Goal: Task Accomplishment & Management: Complete application form

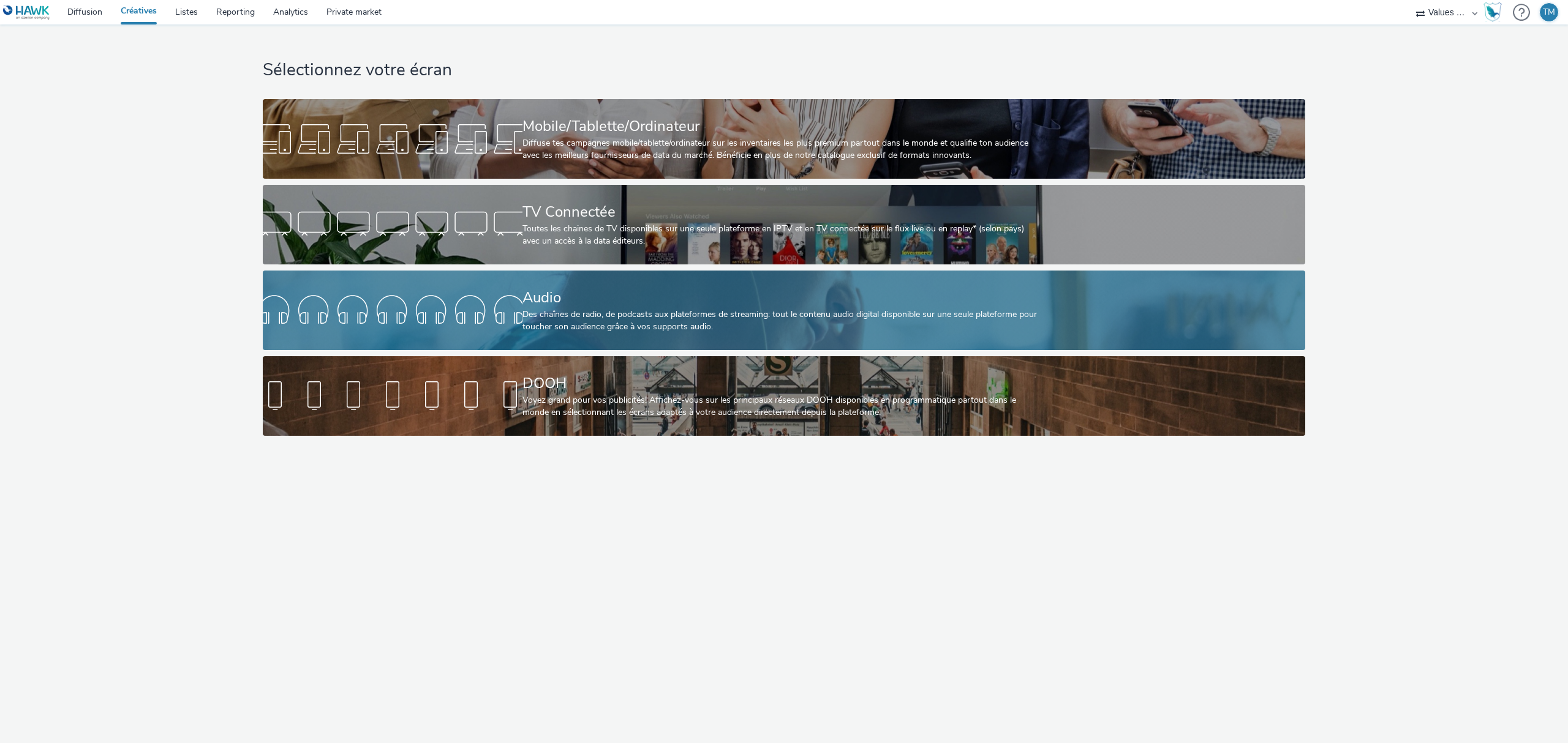
click at [543, 306] on div "Audio" at bounding box center [781, 298] width 519 height 21
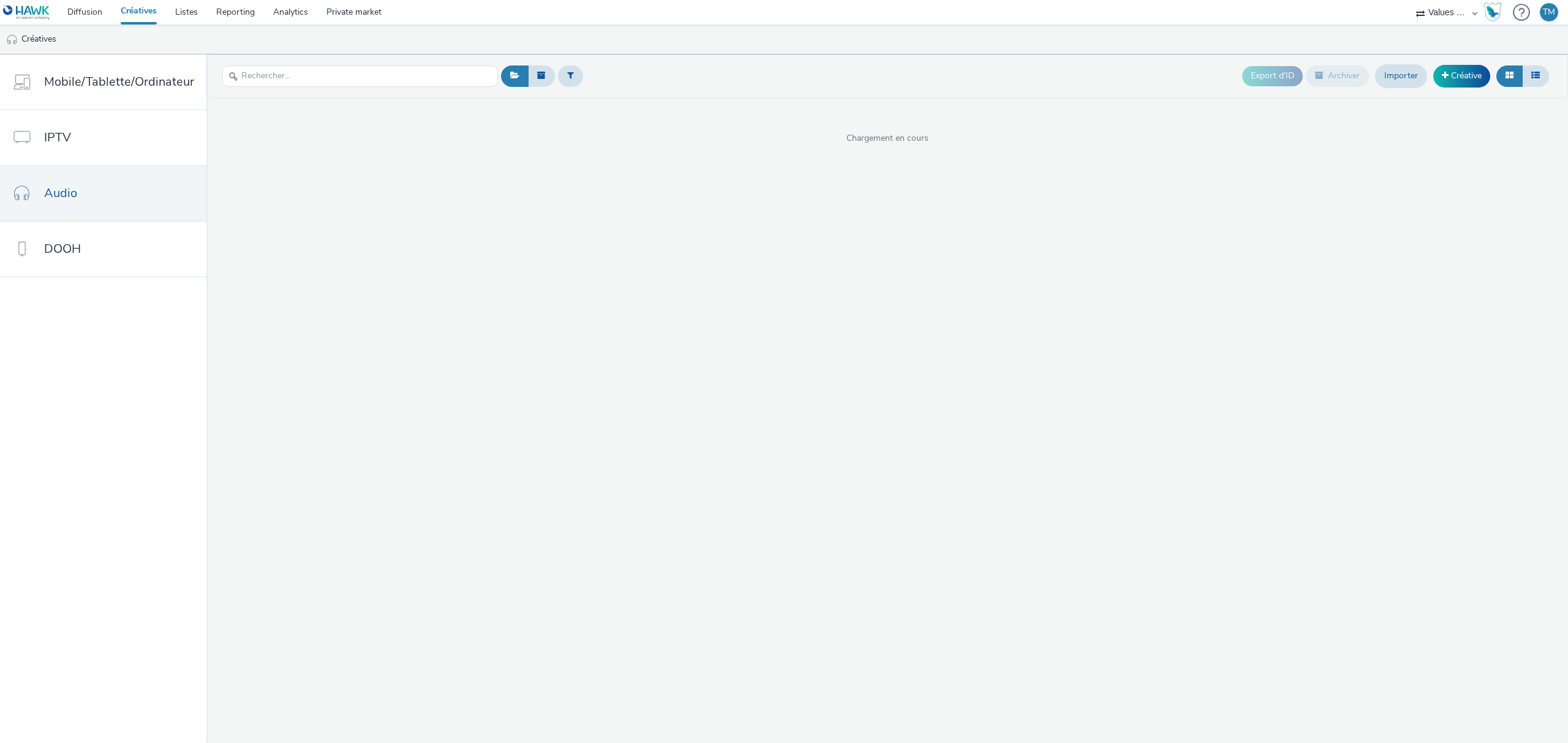
click at [1453, 13] on select "Line-Up Média Novad Values Media Values Media 2" at bounding box center [1446, 12] width 73 height 25
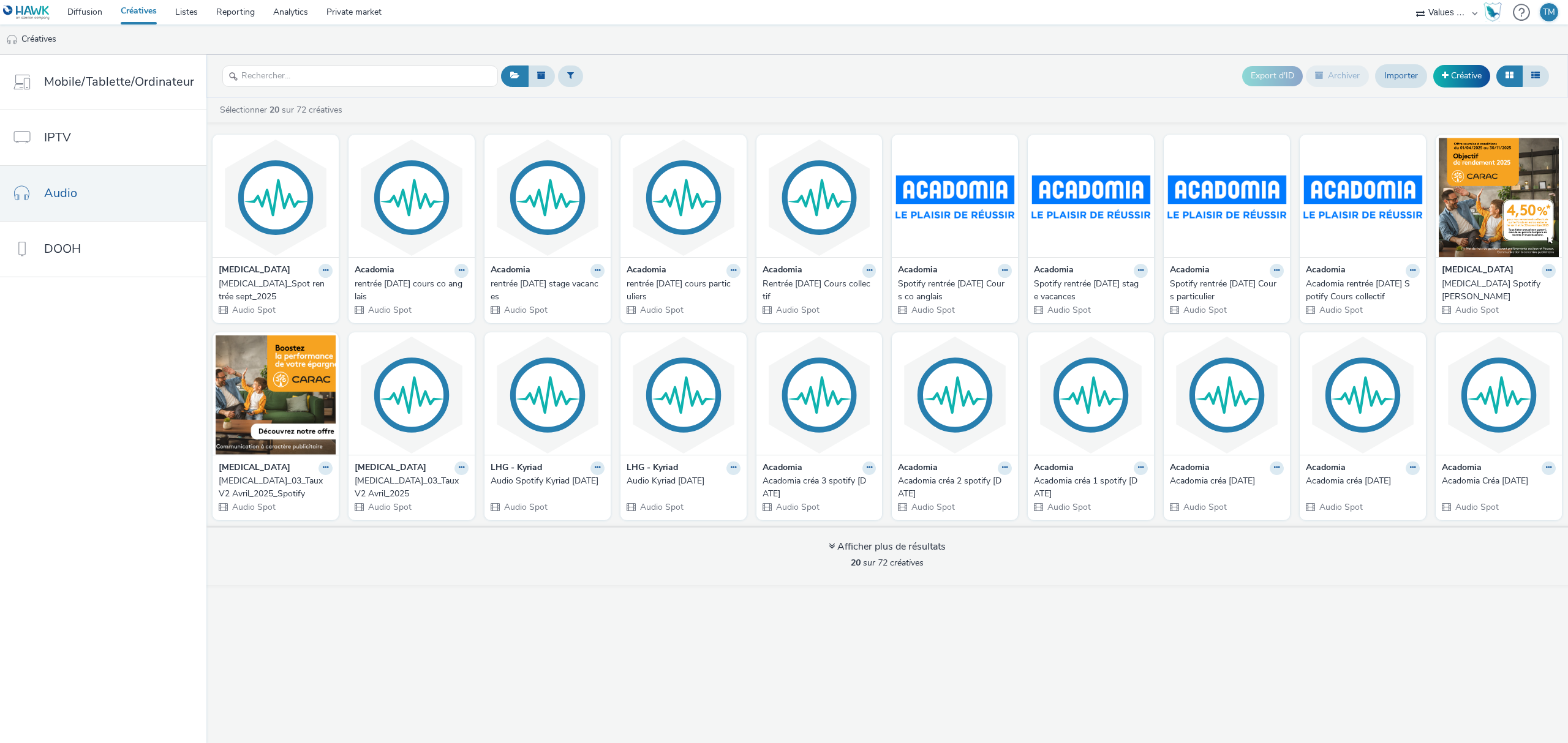
select select "477a3b36-533a-4ac9-a7e4-0187ed6babf6"
click at [1409, 0] on select "Line-Up Média Novad Values Media Values Media 2" at bounding box center [1446, 12] width 73 height 25
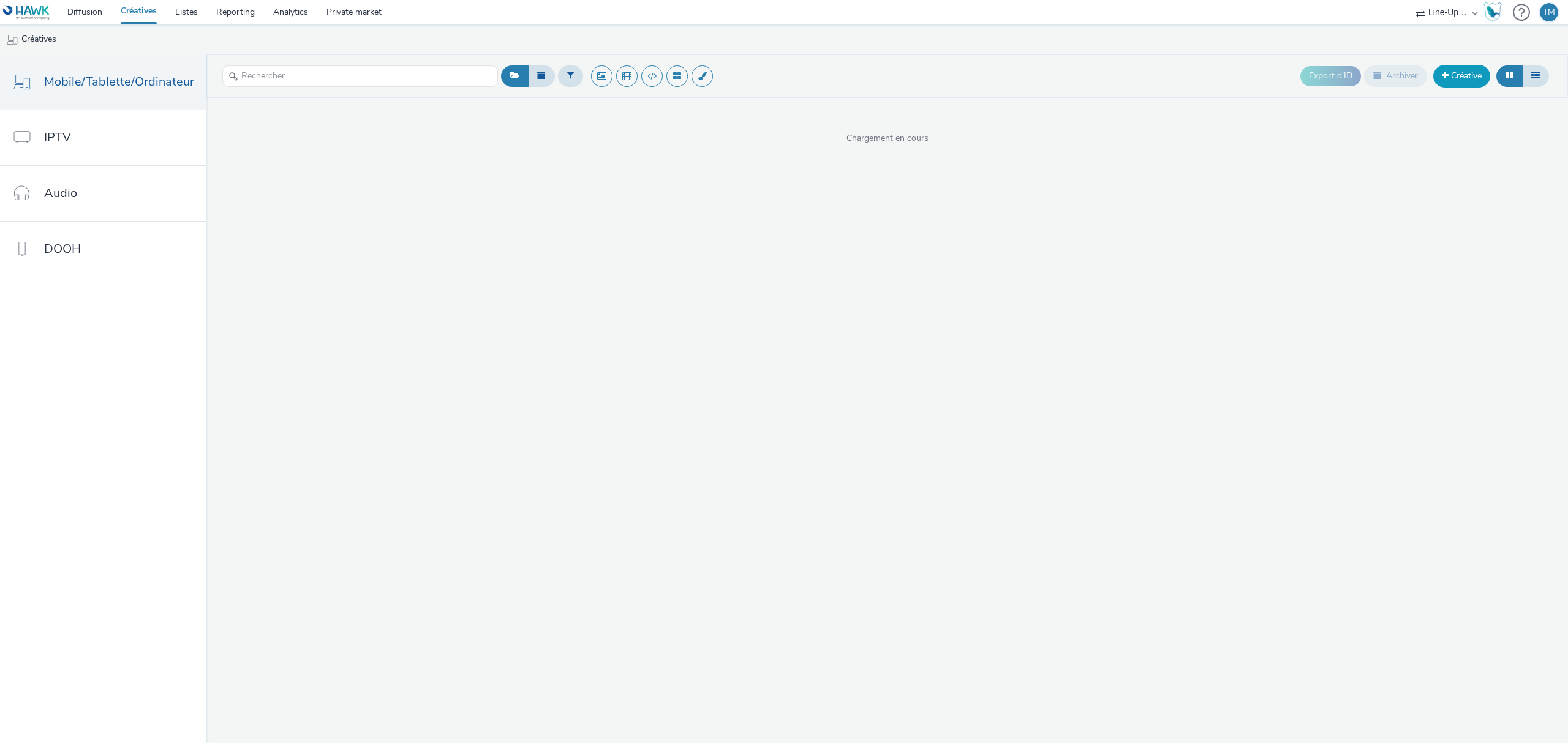
click at [1458, 69] on link "Créative" at bounding box center [1461, 76] width 57 height 22
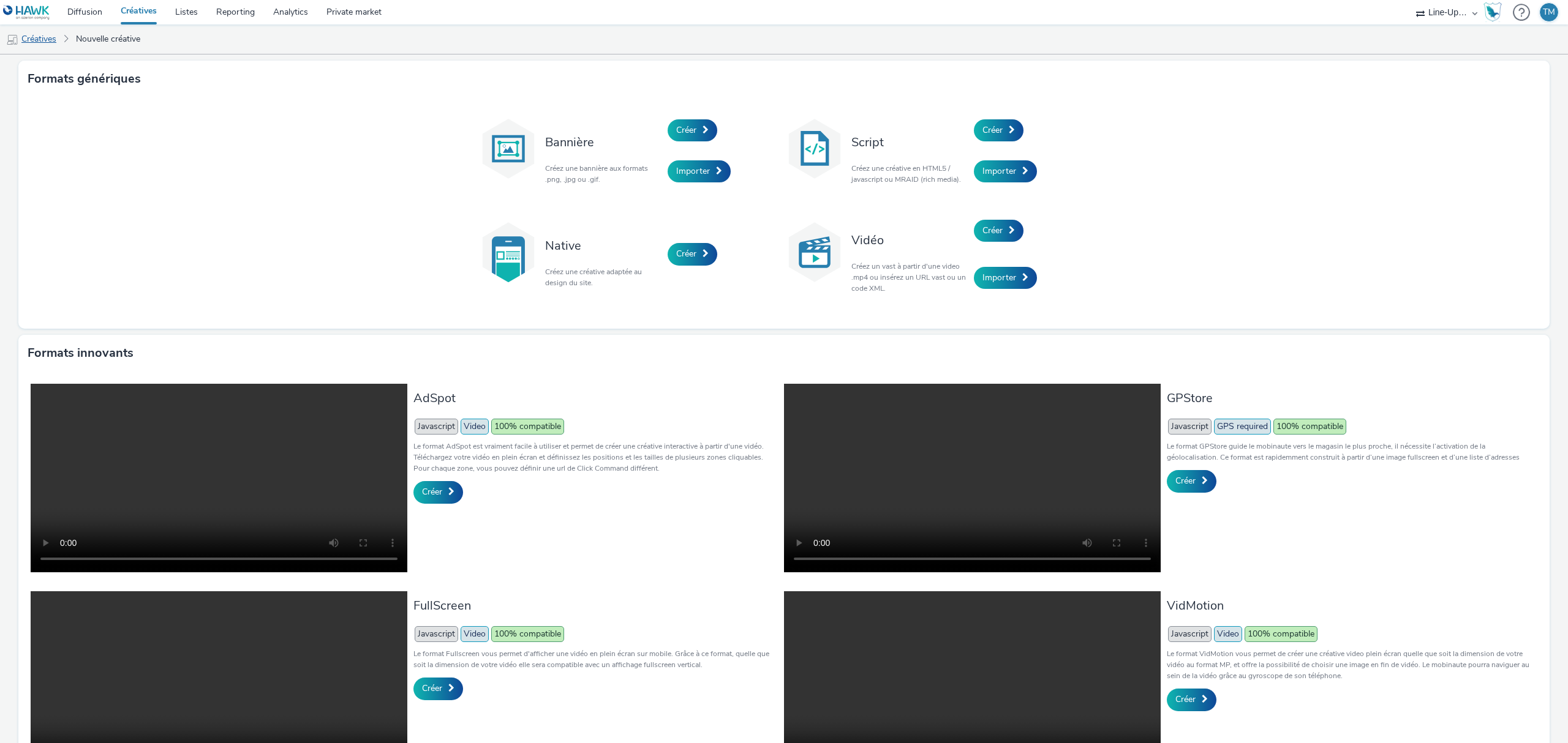
click at [39, 39] on link "Créatives" at bounding box center [31, 39] width 63 height 29
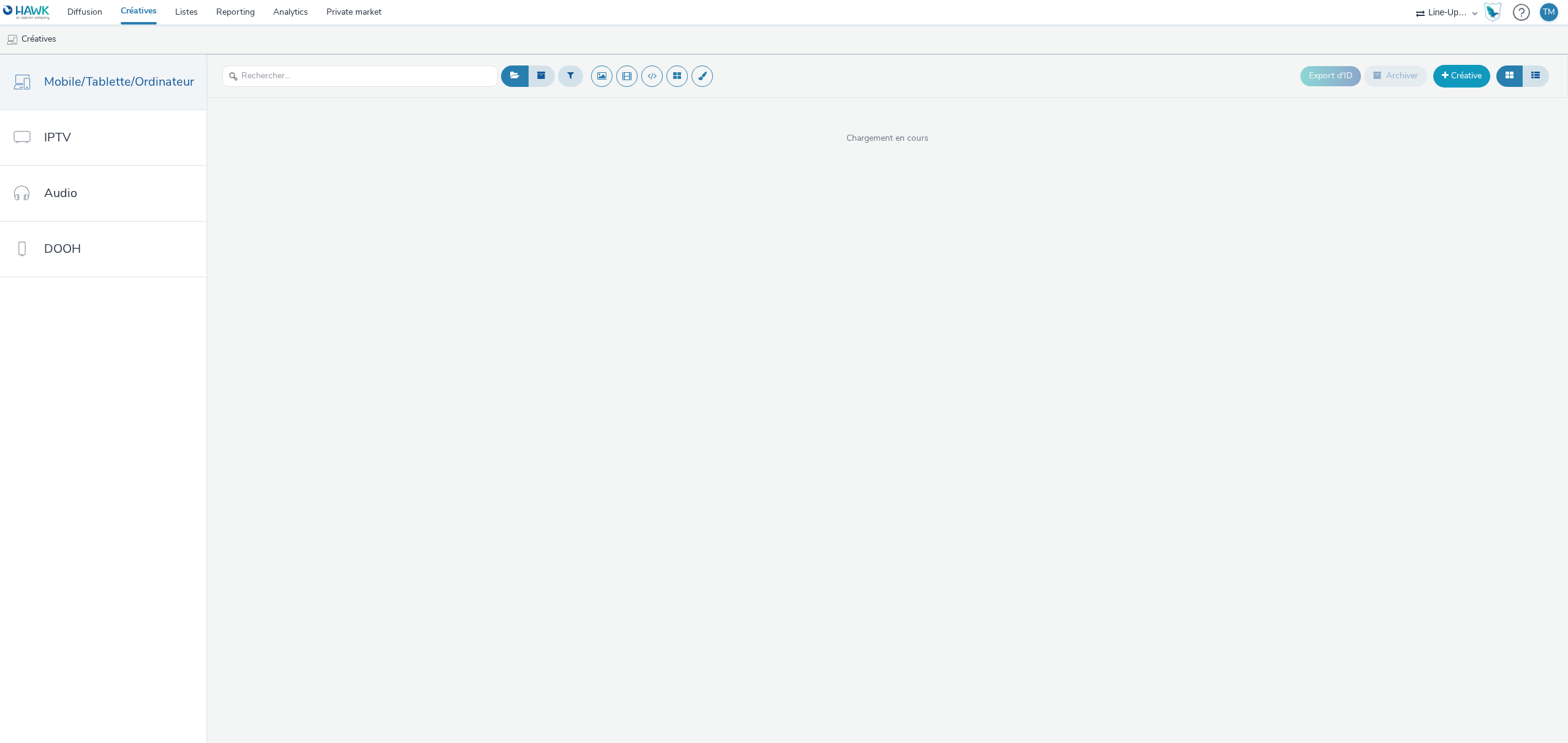
click at [1456, 85] on link "Créative" at bounding box center [1461, 76] width 57 height 22
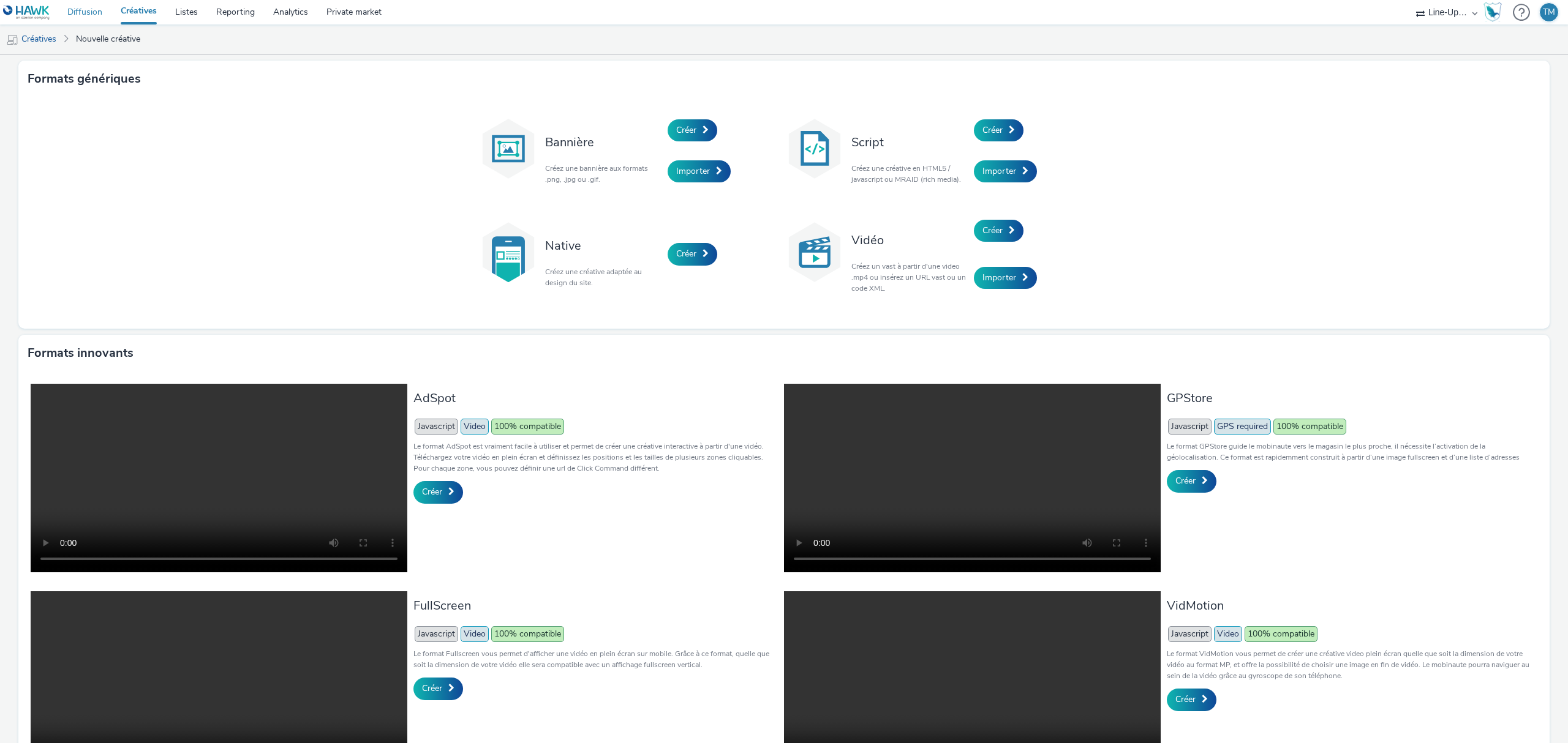
click at [92, 13] on link "Diffusion" at bounding box center [85, 12] width 53 height 25
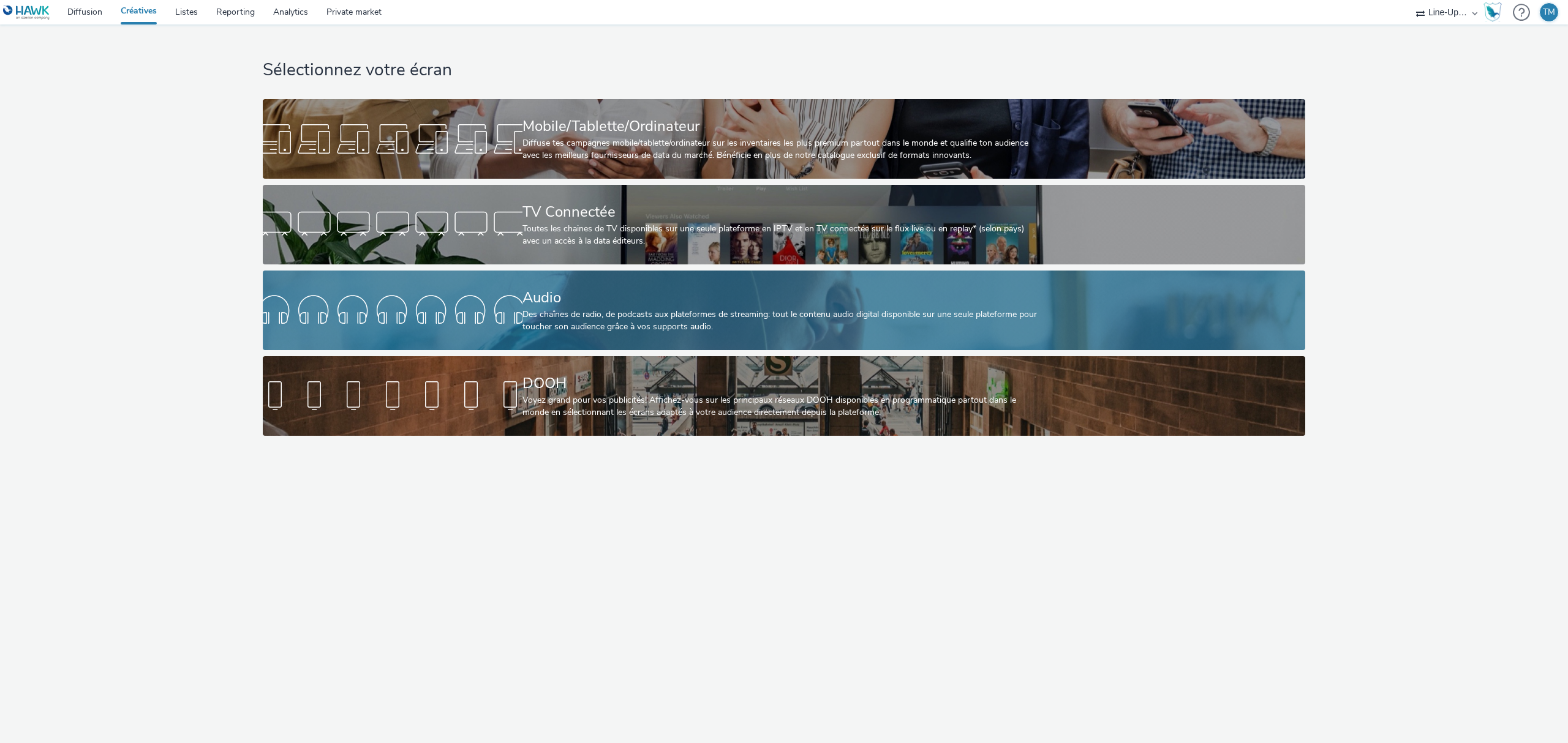
click at [491, 326] on div at bounding box center [392, 310] width 260 height 39
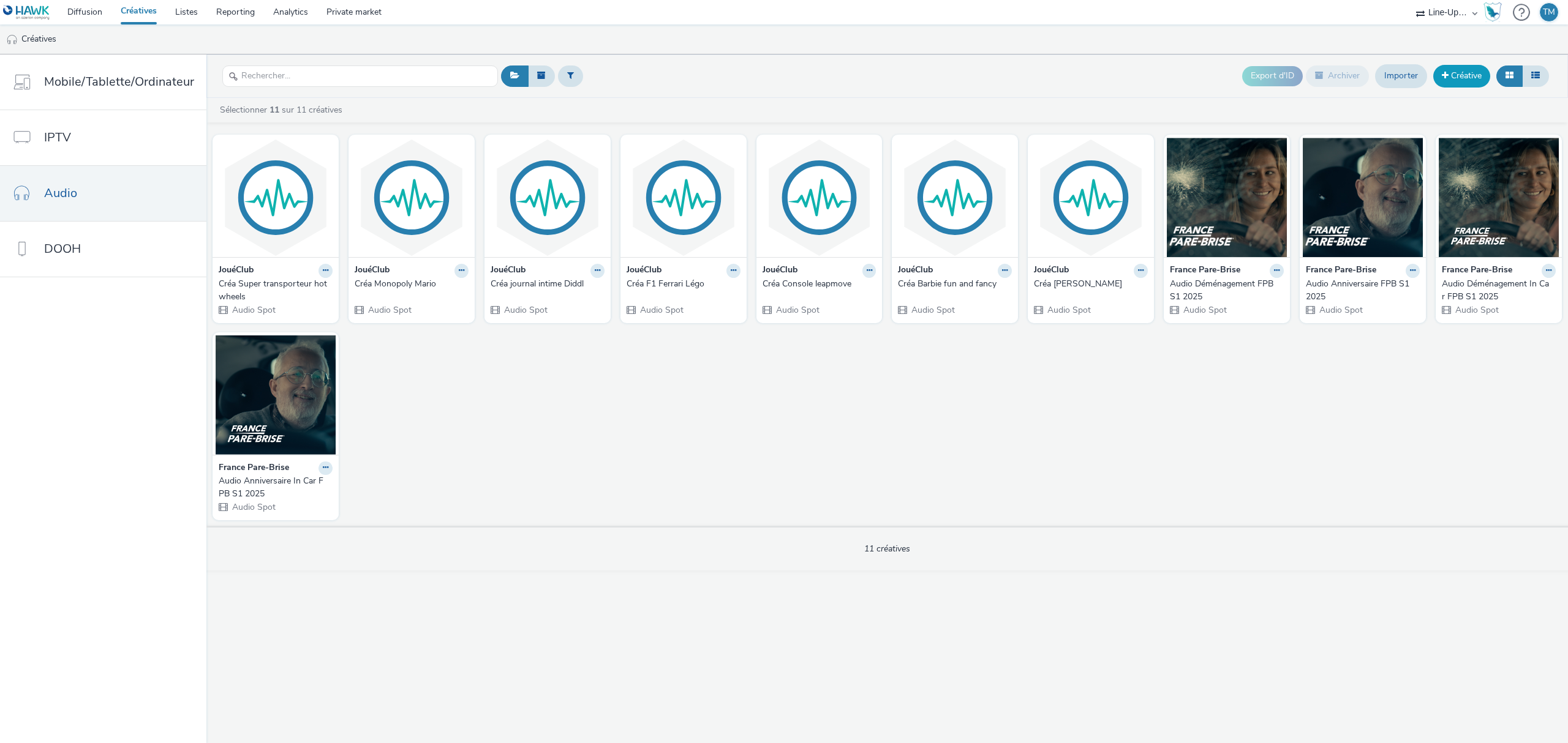
click at [1466, 79] on link "Créative" at bounding box center [1461, 76] width 57 height 22
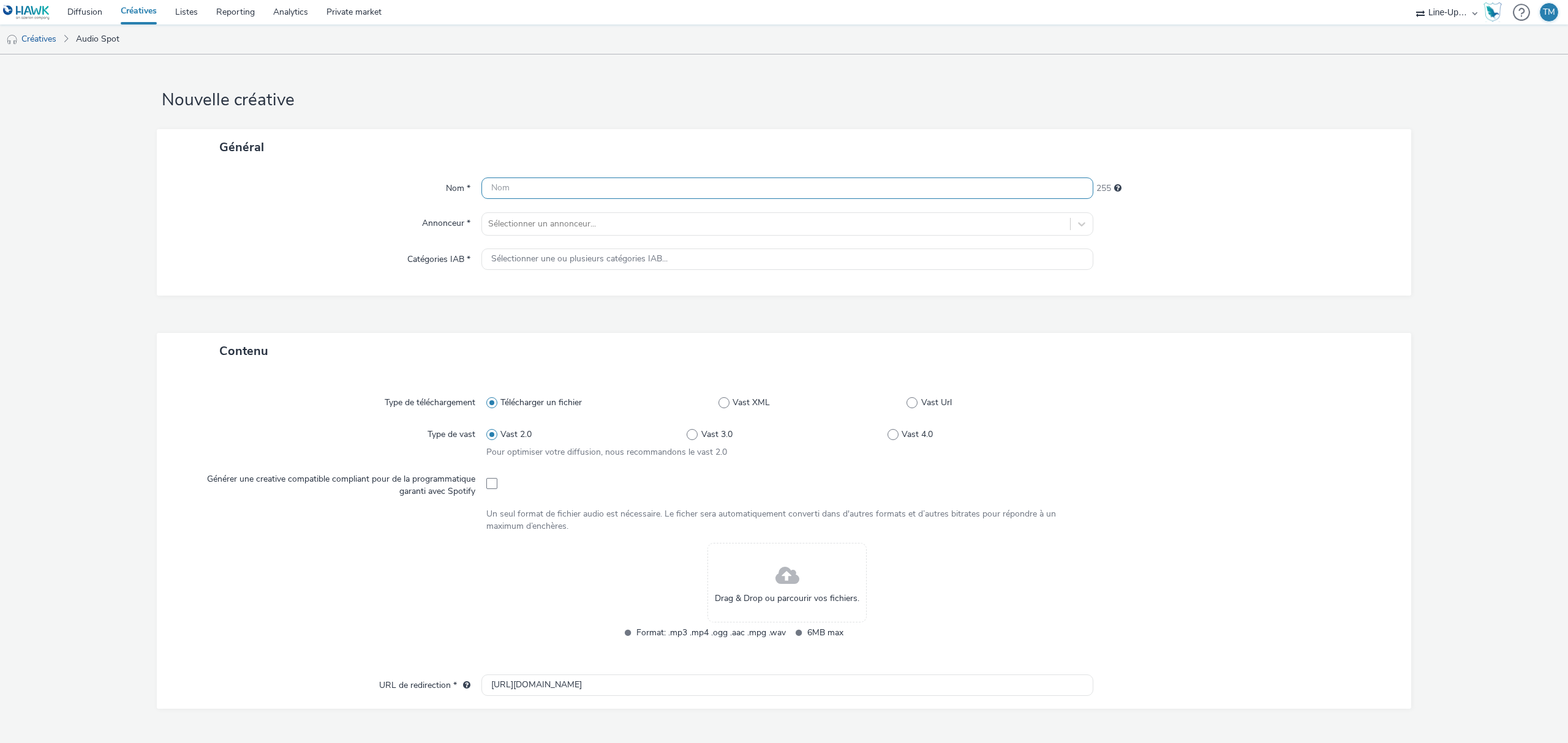
click at [521, 192] on input "text" at bounding box center [787, 188] width 612 height 21
drag, startPoint x: 595, startPoint y: 194, endPoint x: 552, endPoint y: 186, distance: 43.7
click at [552, 186] on input "AUDIO ADS TF1 BARBOE" at bounding box center [787, 188] width 612 height 21
click at [618, 202] on div "Nom * AUDIO ADS TF1 BARBOE 234 Annonceur * Sélectionner un annonceur... Catégor…" at bounding box center [784, 231] width 1254 height 130
drag, startPoint x: 610, startPoint y: 185, endPoint x: 561, endPoint y: 179, distance: 49.4
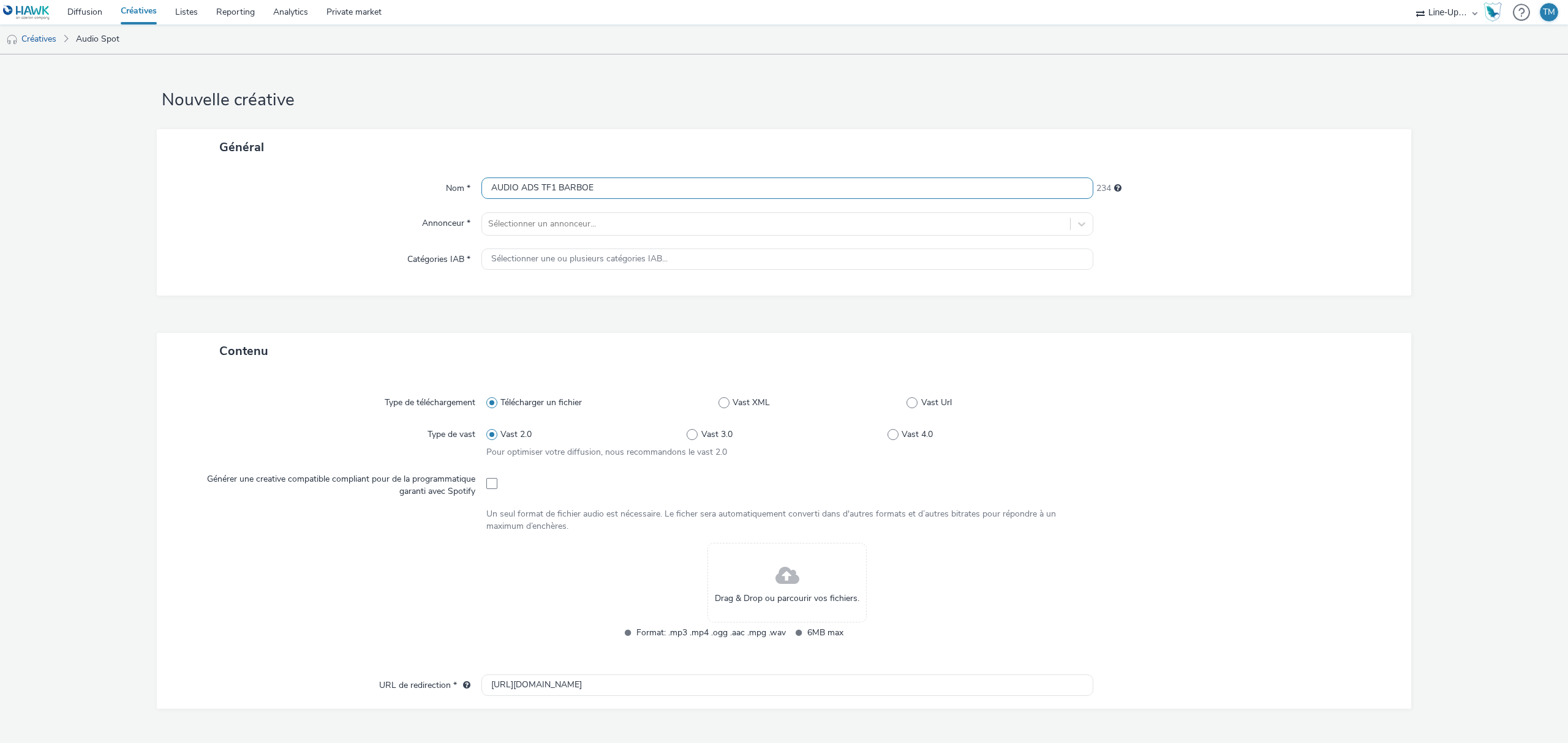
click at [561, 179] on input "AUDIO ADS TF1 BARBOE" at bounding box center [787, 188] width 612 height 21
type input "AUDIO ADS TF1 CATAL BARBIE CTA"
click at [522, 230] on div at bounding box center [776, 224] width 576 height 15
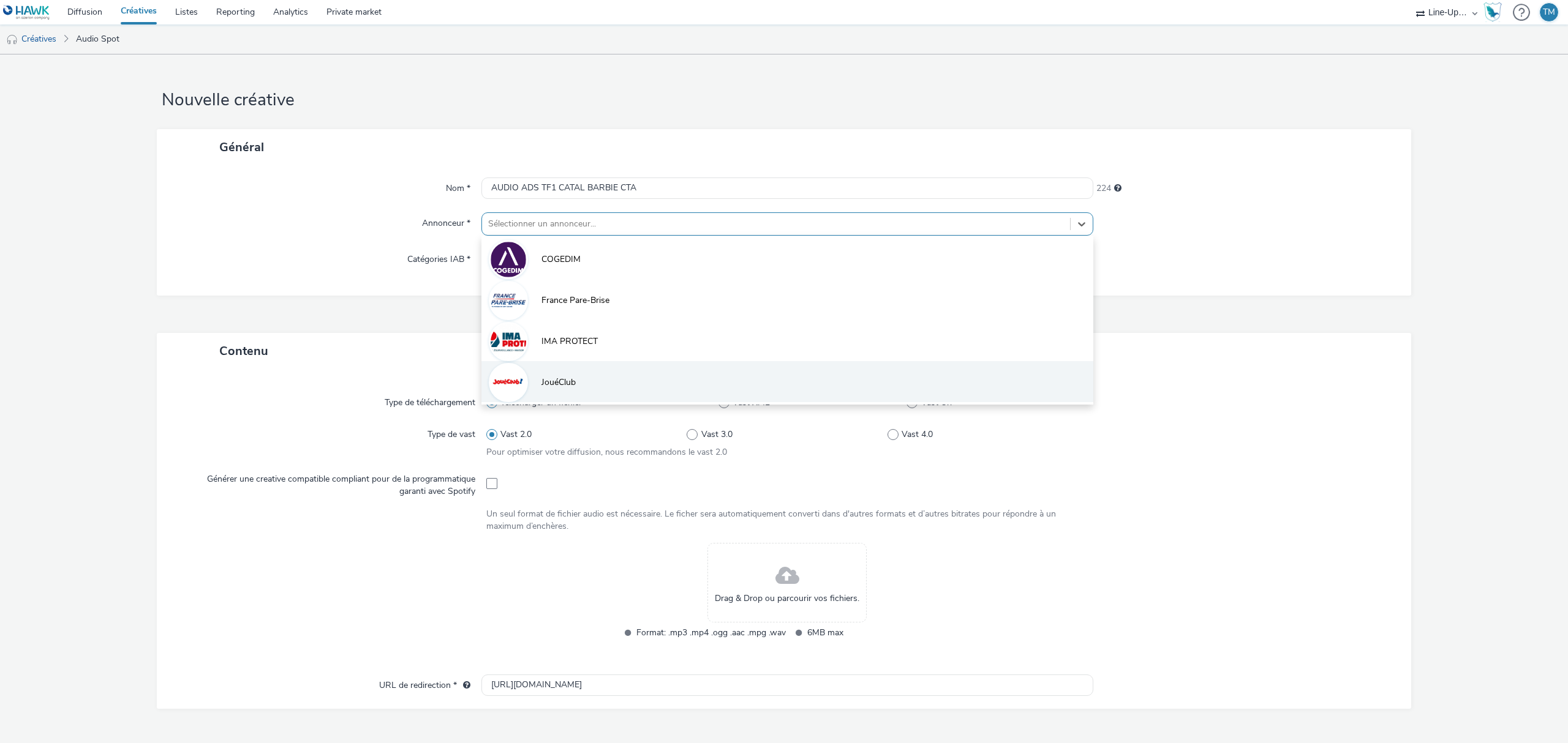
click at [574, 383] on li "JouéClub" at bounding box center [787, 381] width 612 height 41
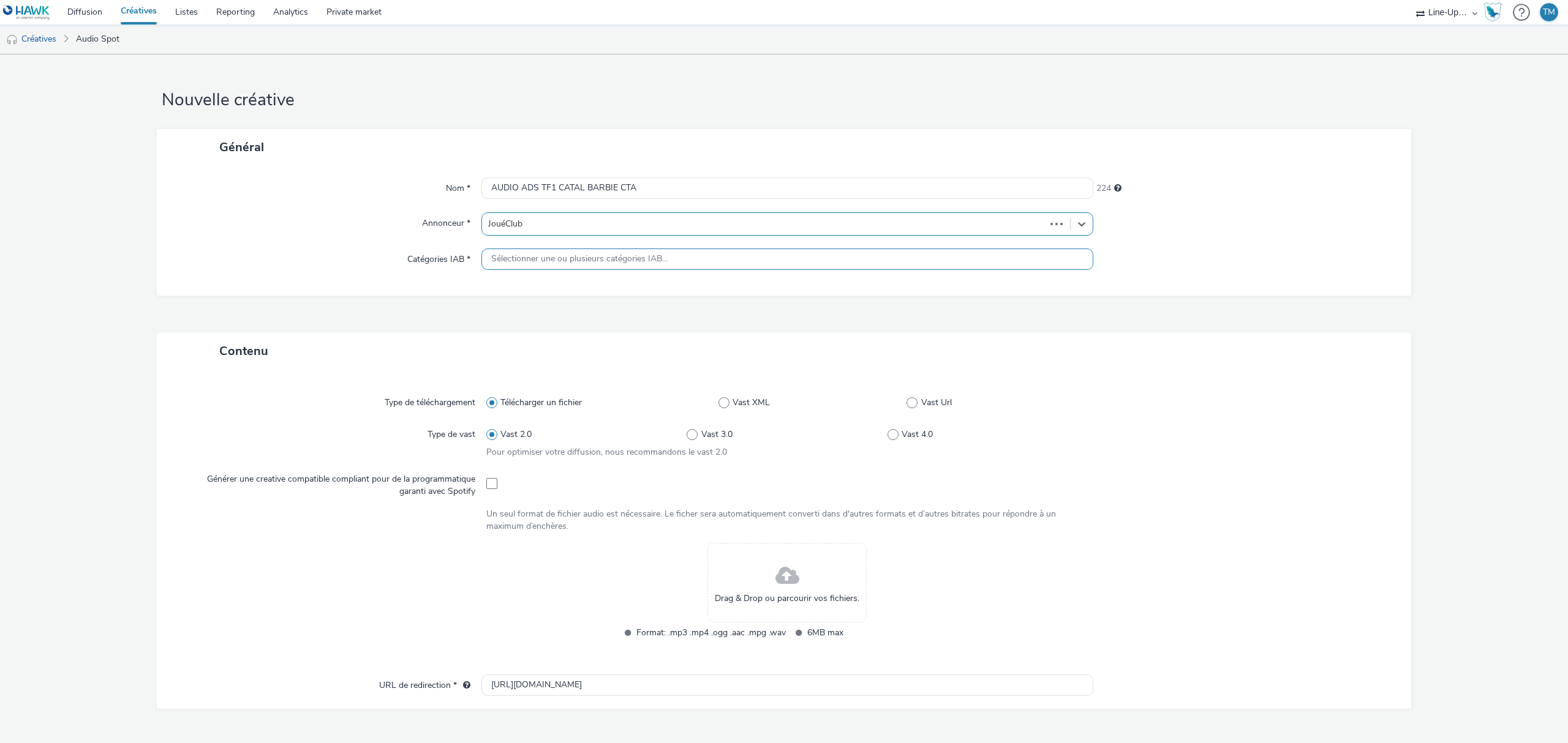
type input "http://joueclub.fr"
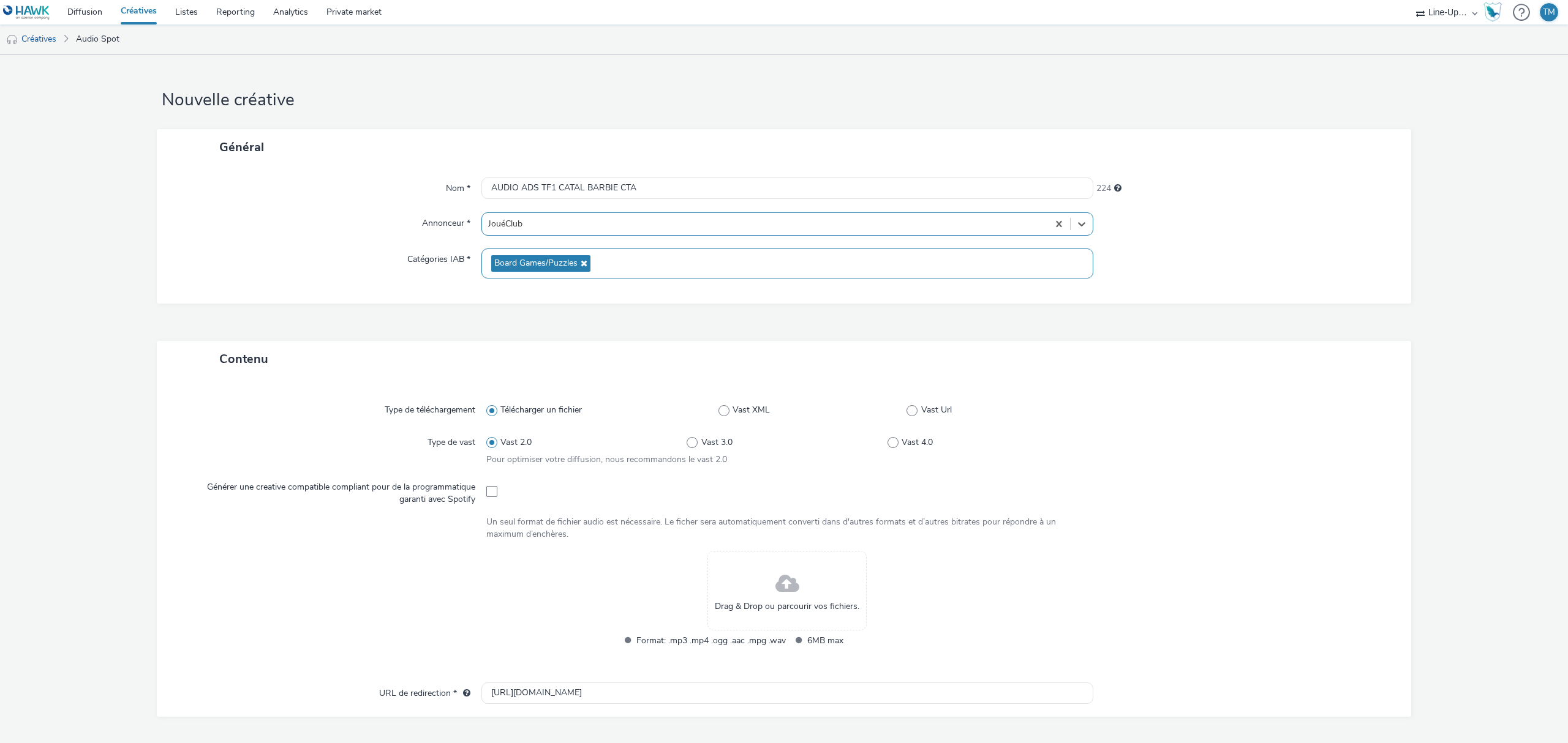
click at [562, 262] on span "Board Games/Puzzles" at bounding box center [536, 263] width 84 height 11
click at [783, 585] on span at bounding box center [787, 584] width 24 height 33
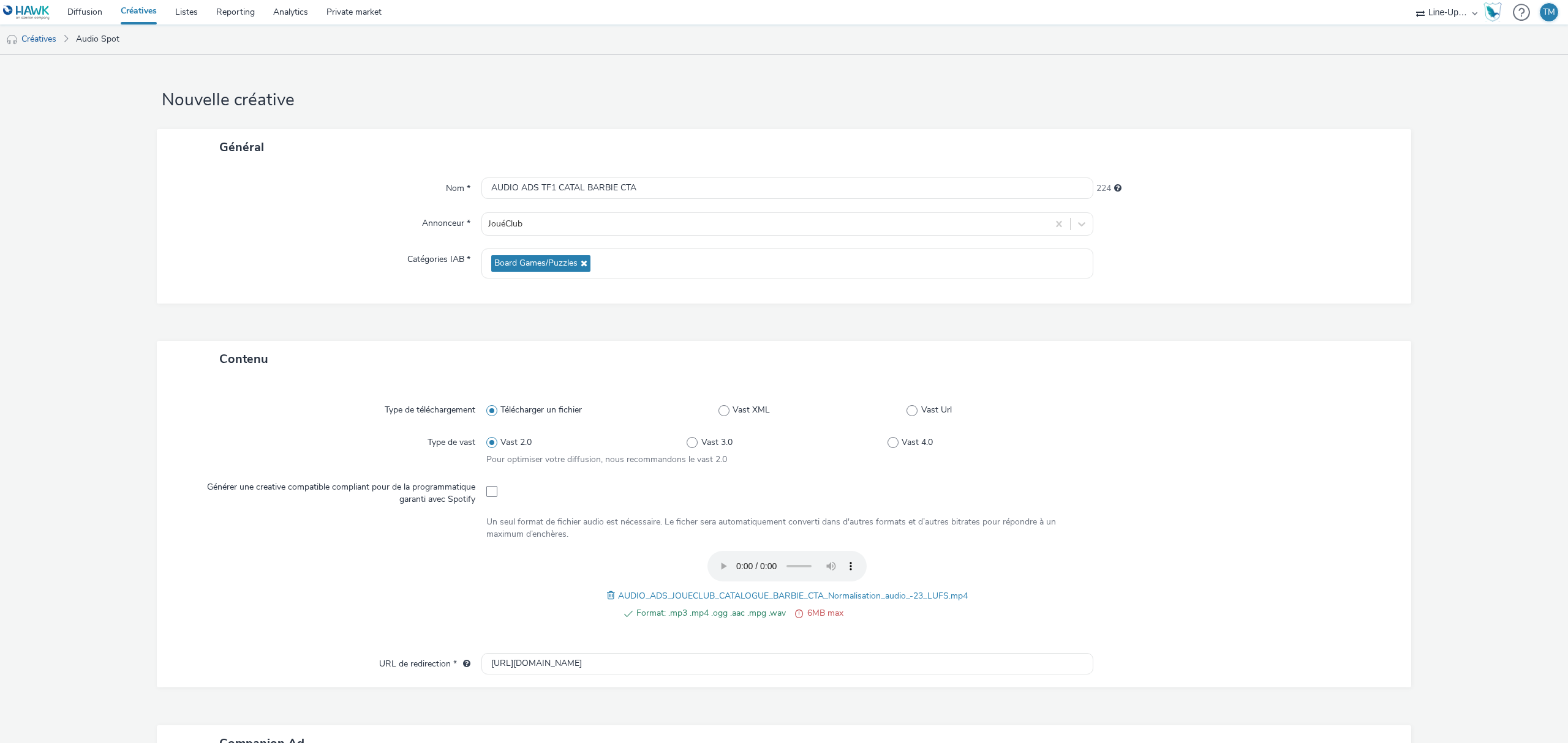
click at [607, 593] on span at bounding box center [612, 595] width 11 height 13
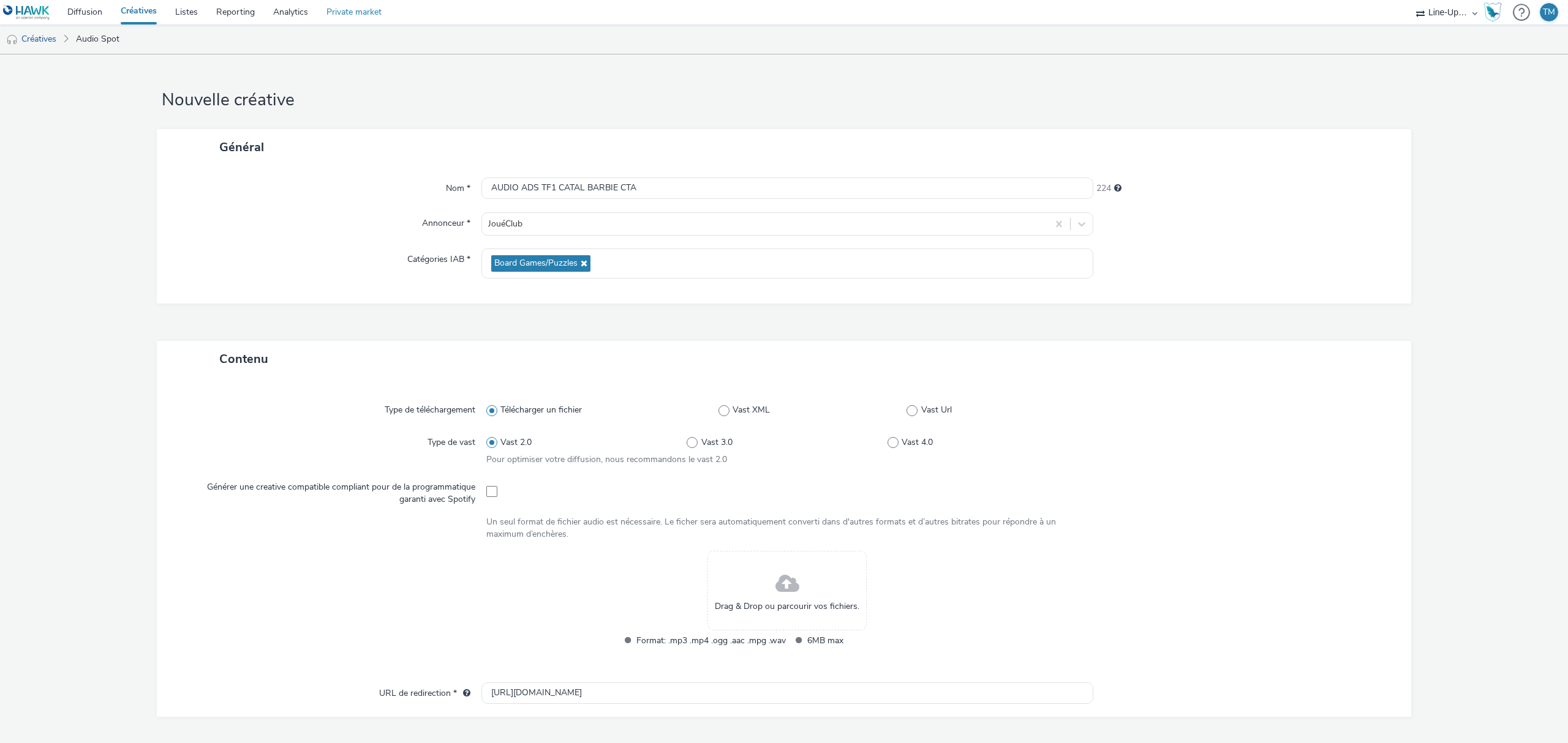
click at [352, 11] on link "Private market" at bounding box center [353, 12] width 73 height 25
